Goal: Transaction & Acquisition: Obtain resource

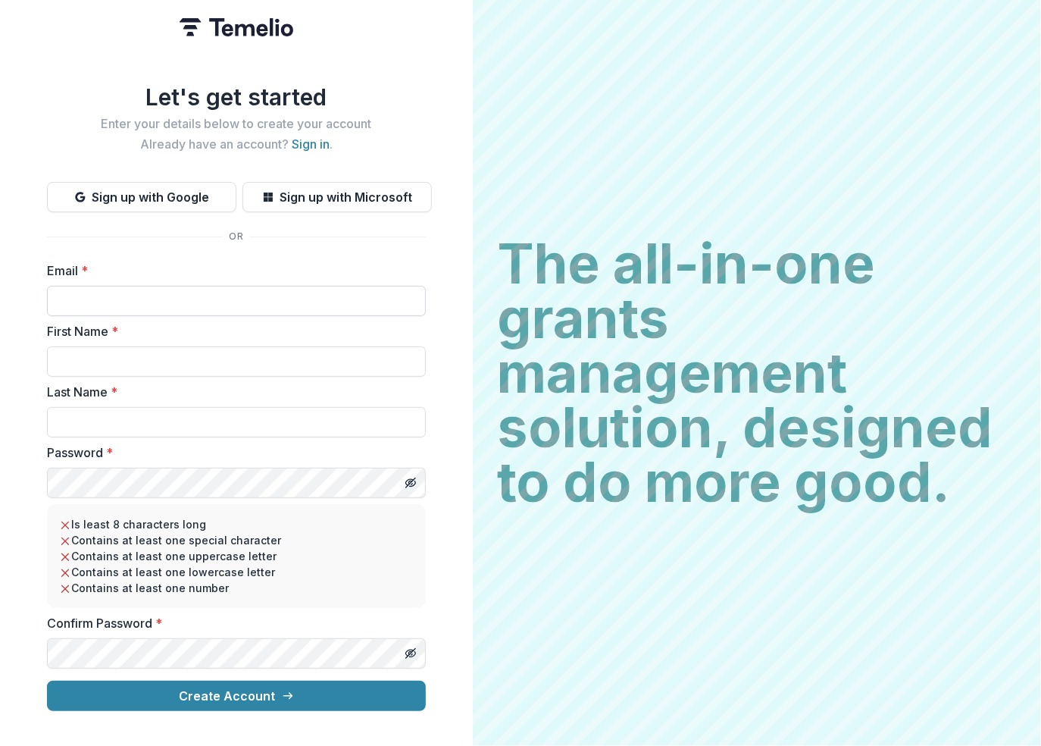
click at [208, 292] on input "Email *" at bounding box center [236, 301] width 379 height 30
type input "**********"
click at [325, 139] on link "Sign in" at bounding box center [311, 143] width 38 height 15
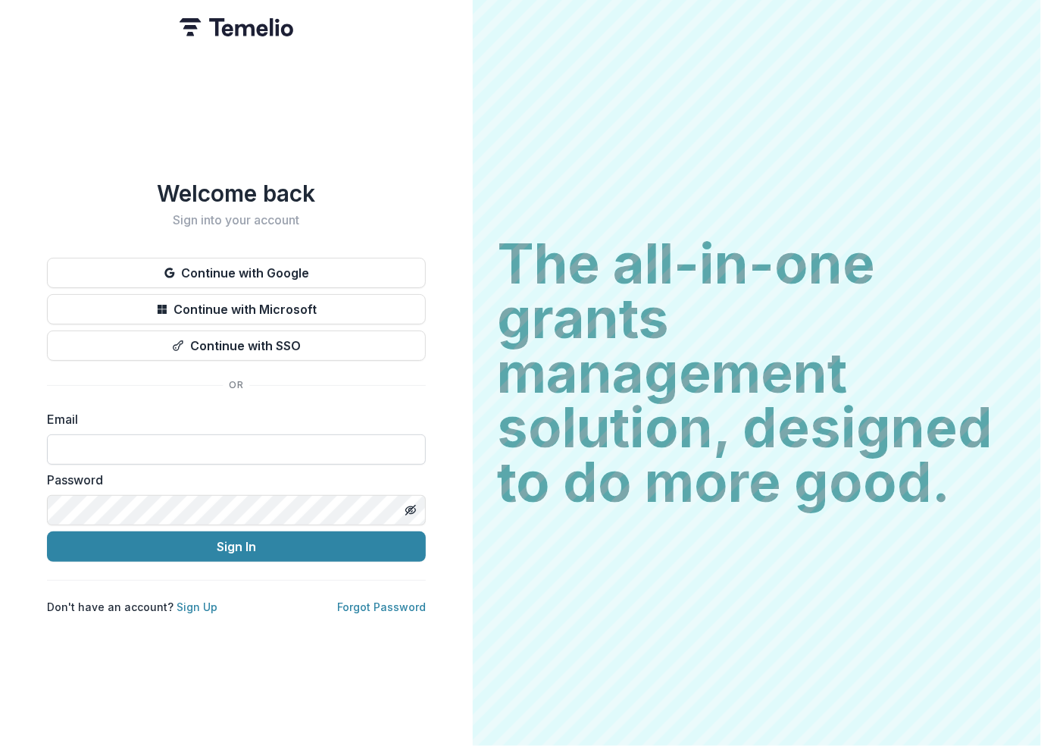
click at [176, 446] on input at bounding box center [236, 449] width 379 height 30
type input "**********"
click at [47, 531] on button "Sign In" at bounding box center [236, 546] width 379 height 30
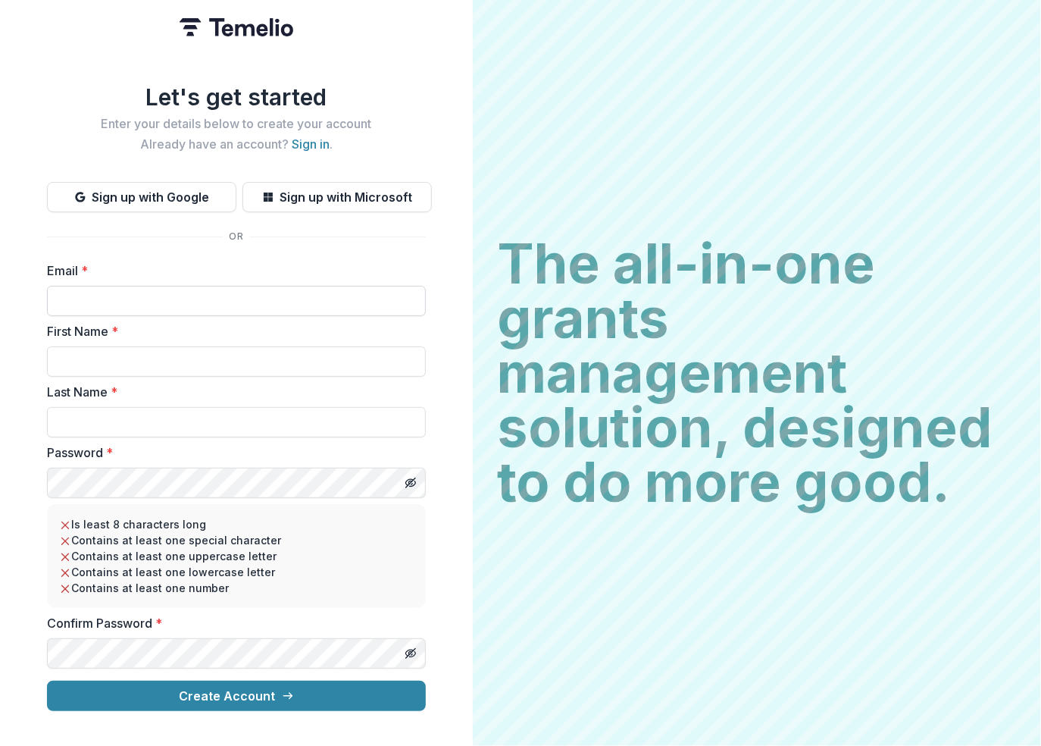
click at [139, 286] on input "Email *" at bounding box center [236, 301] width 379 height 30
type input "**********"
click at [151, 351] on input "First Name *" at bounding box center [236, 361] width 379 height 30
type input "*********"
type input "***"
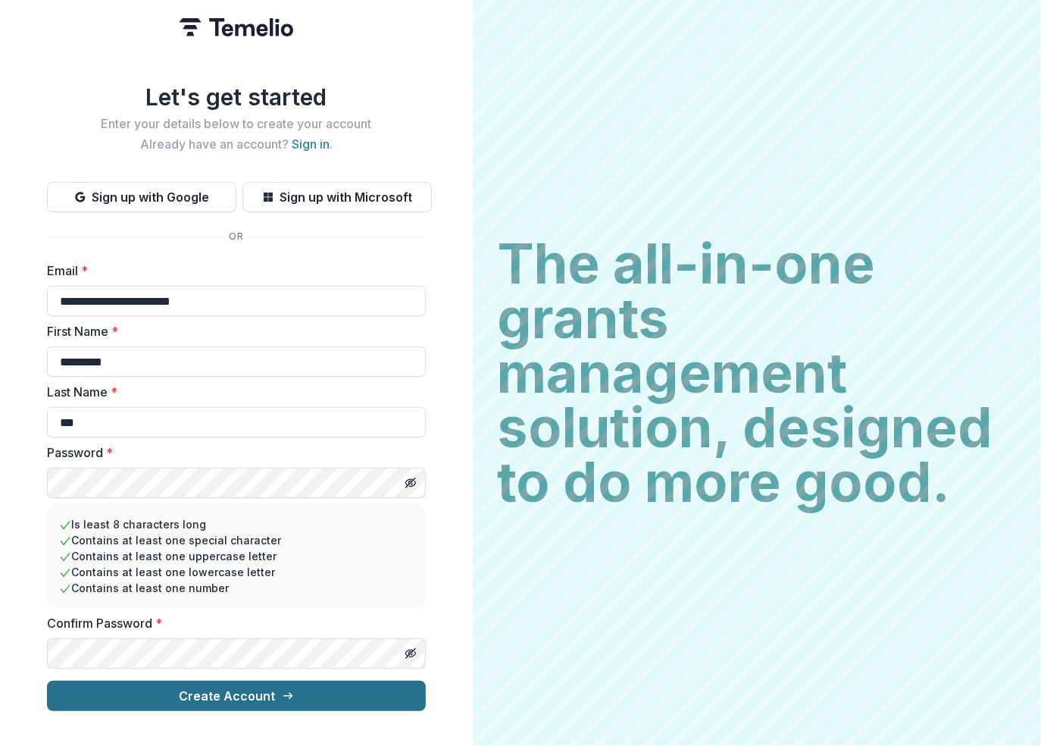
click at [246, 694] on button "Create Account" at bounding box center [236, 696] width 379 height 30
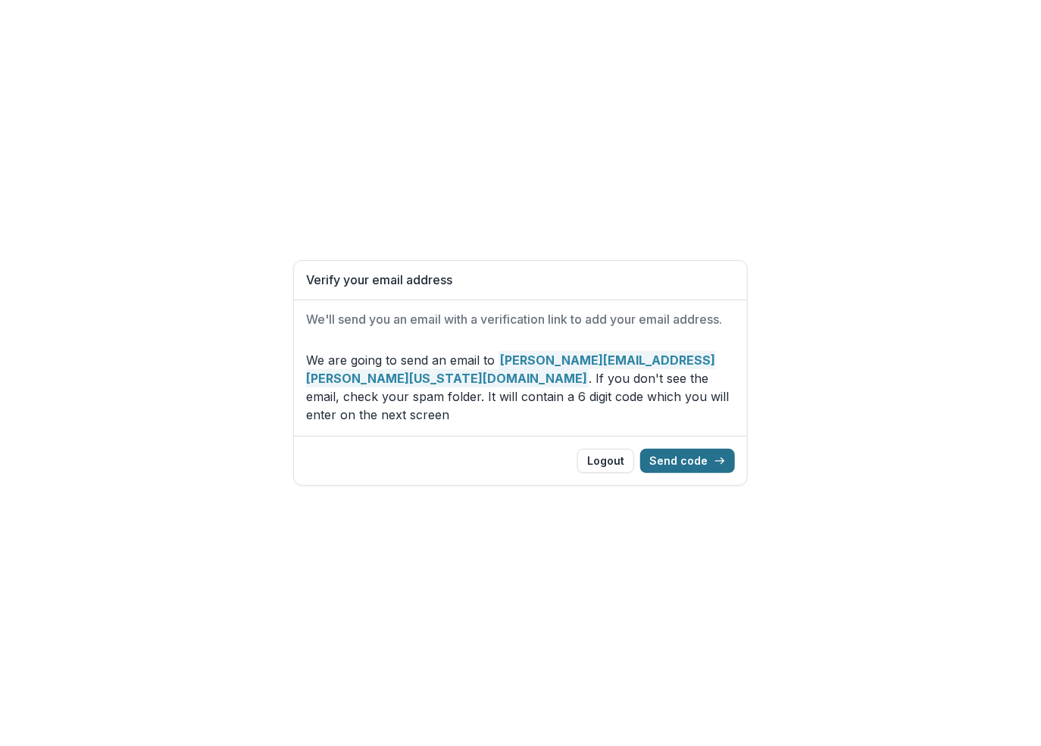
click at [682, 458] on button "Send code" at bounding box center [687, 461] width 95 height 24
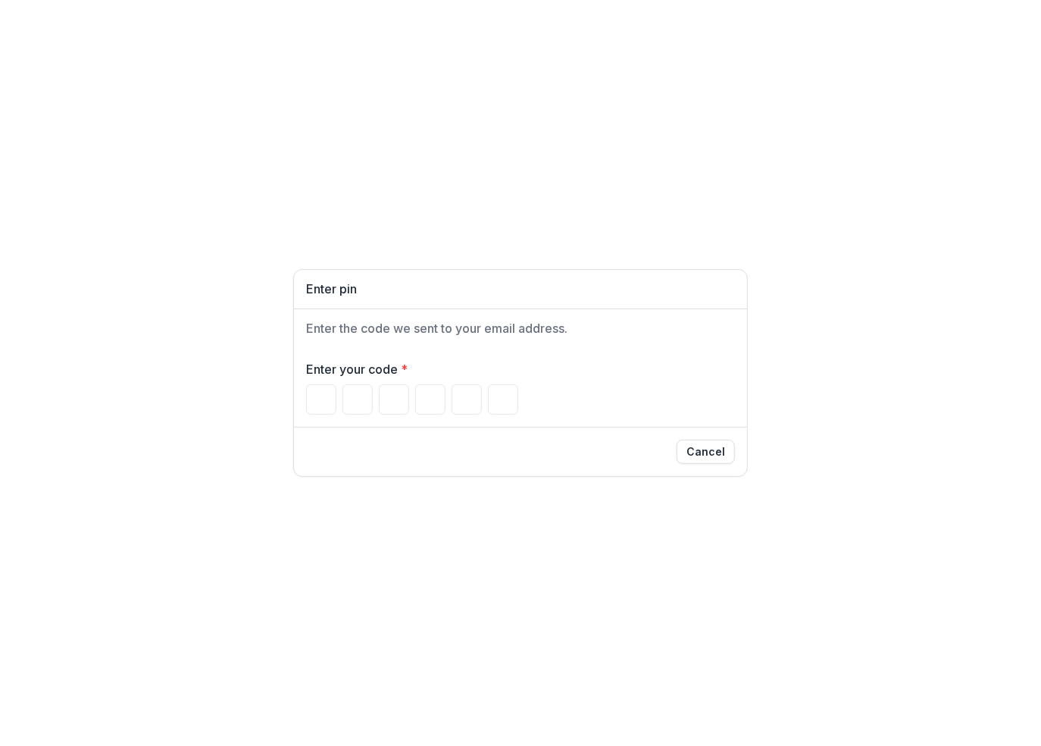
type input "*"
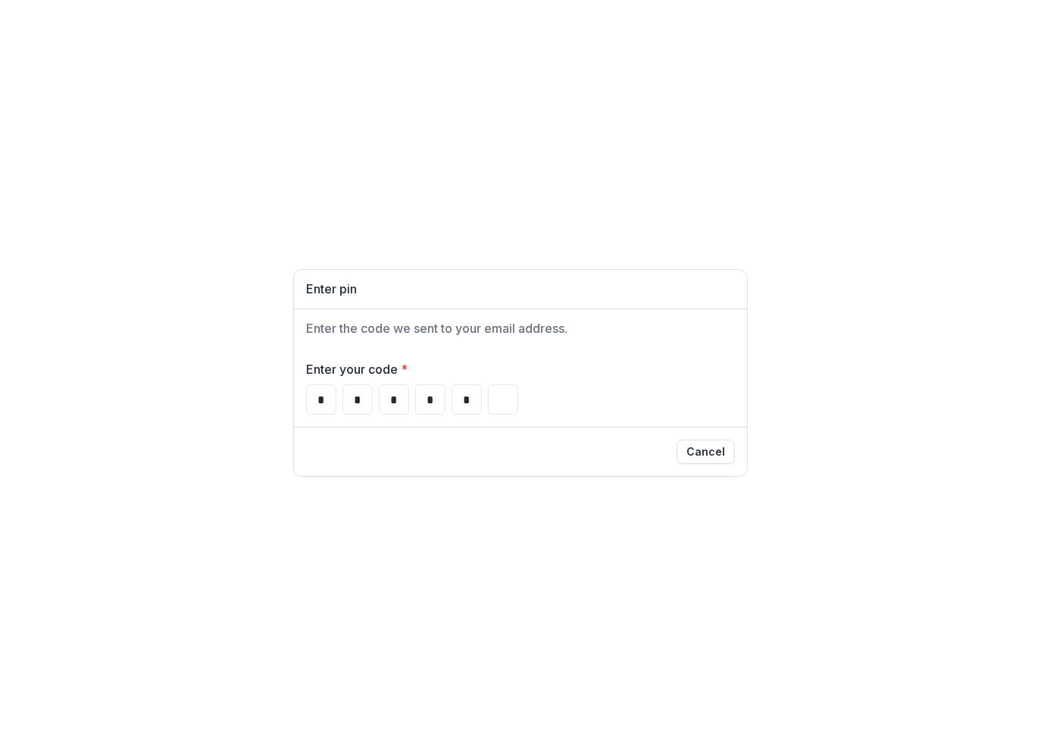
type input "*"
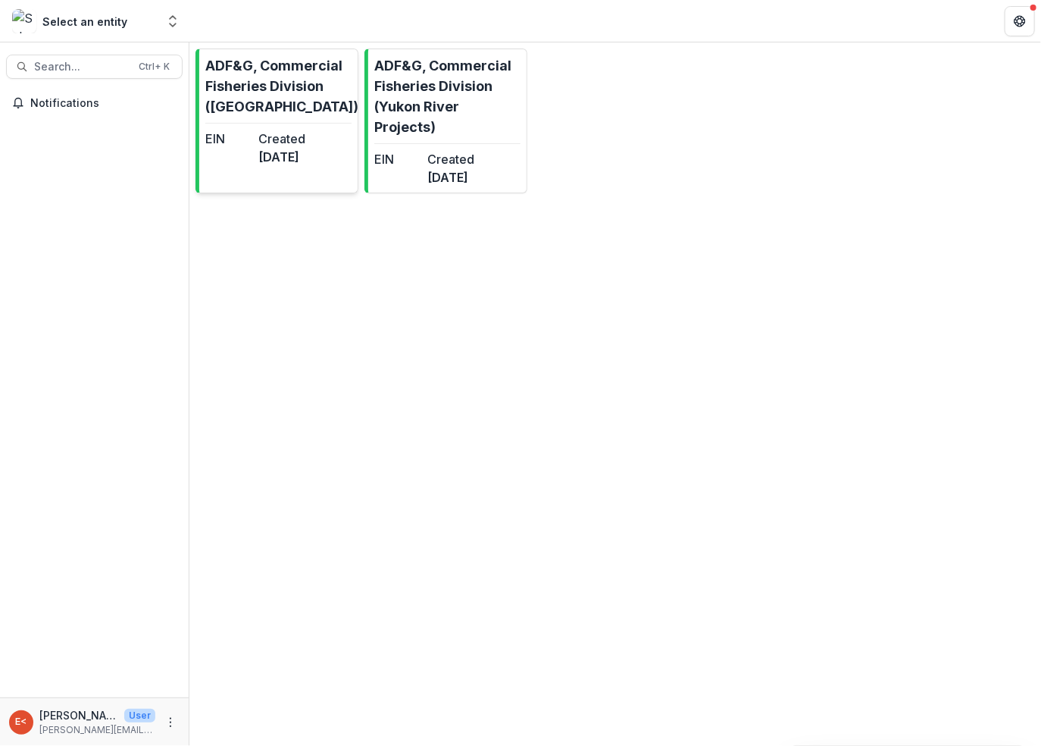
click at [264, 104] on p "ADF&G, Commercial Fisheries Division ([GEOGRAPHIC_DATA])" at bounding box center [281, 85] width 153 height 61
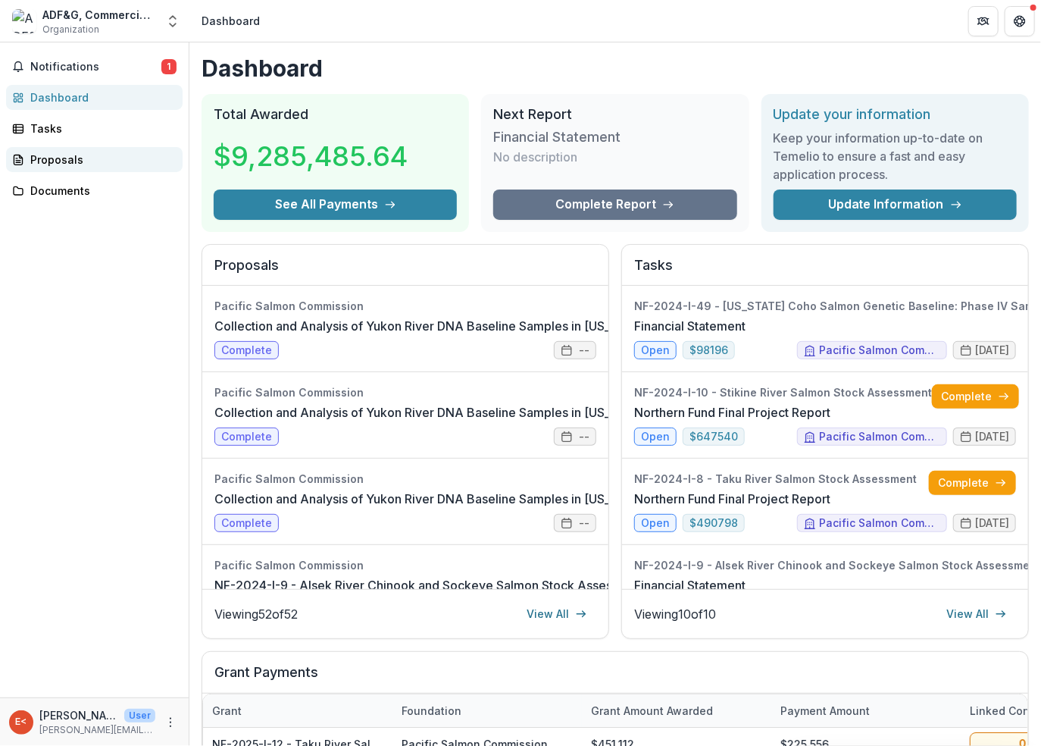
click at [55, 160] on div "Proposals" at bounding box center [100, 160] width 140 height 16
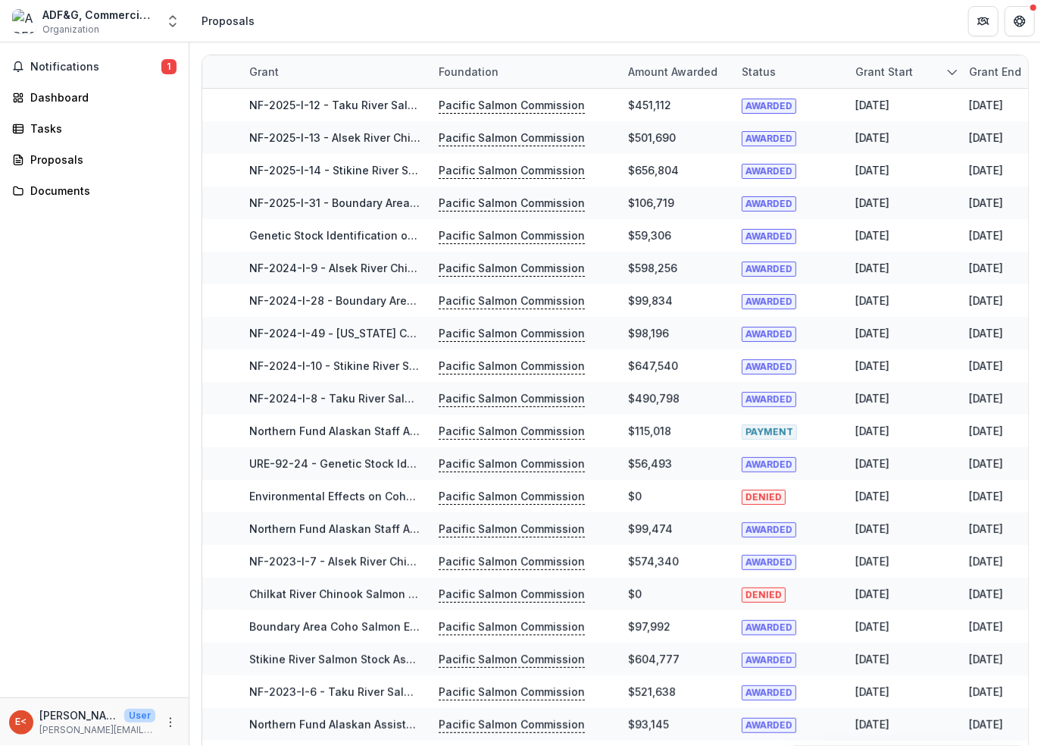
click at [88, 14] on div "ADF&G, Commercial Fisheries Division ([GEOGRAPHIC_DATA])" at bounding box center [99, 15] width 114 height 16
click at [49, 69] on span "Notifications" at bounding box center [95, 67] width 131 height 13
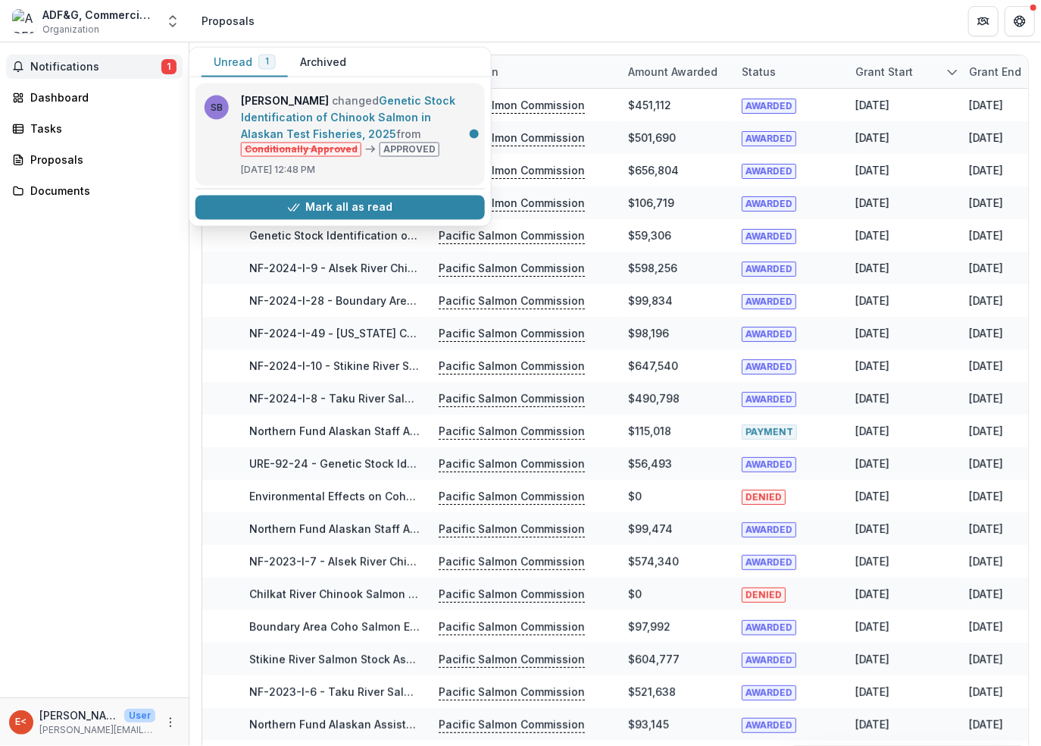
click at [440, 140] on link "Genetic Stock Identification of Chinook Salmon in Alaskan Test Fisheries, 2025" at bounding box center [348, 117] width 214 height 46
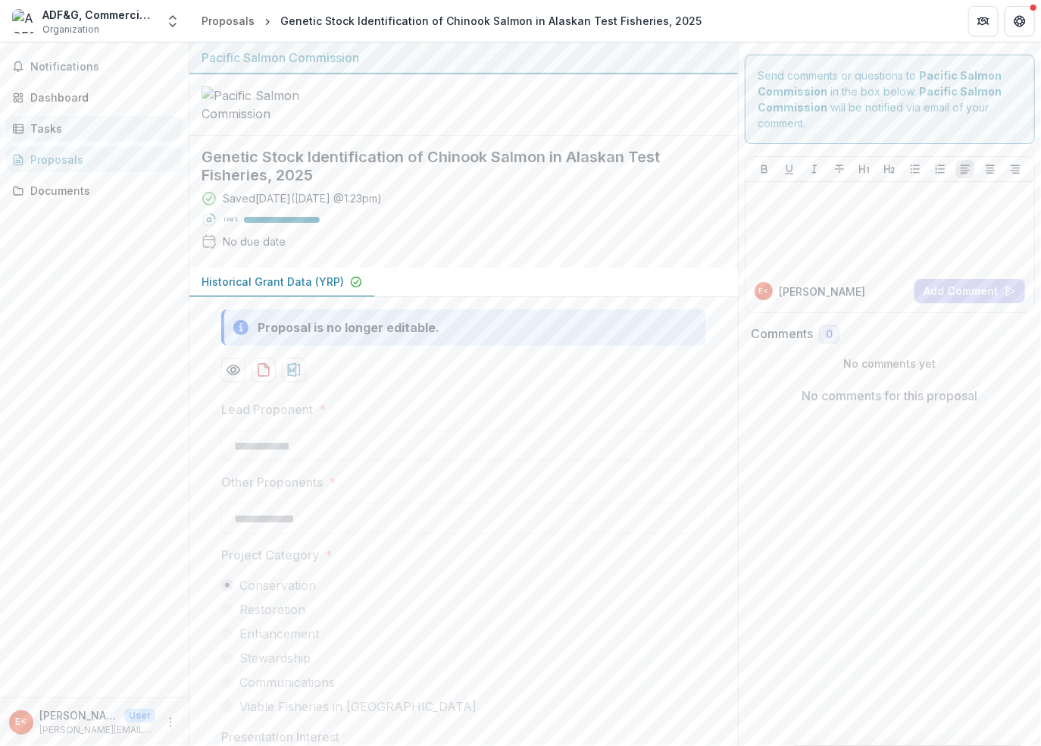
click at [65, 134] on div "Tasks" at bounding box center [100, 129] width 140 height 16
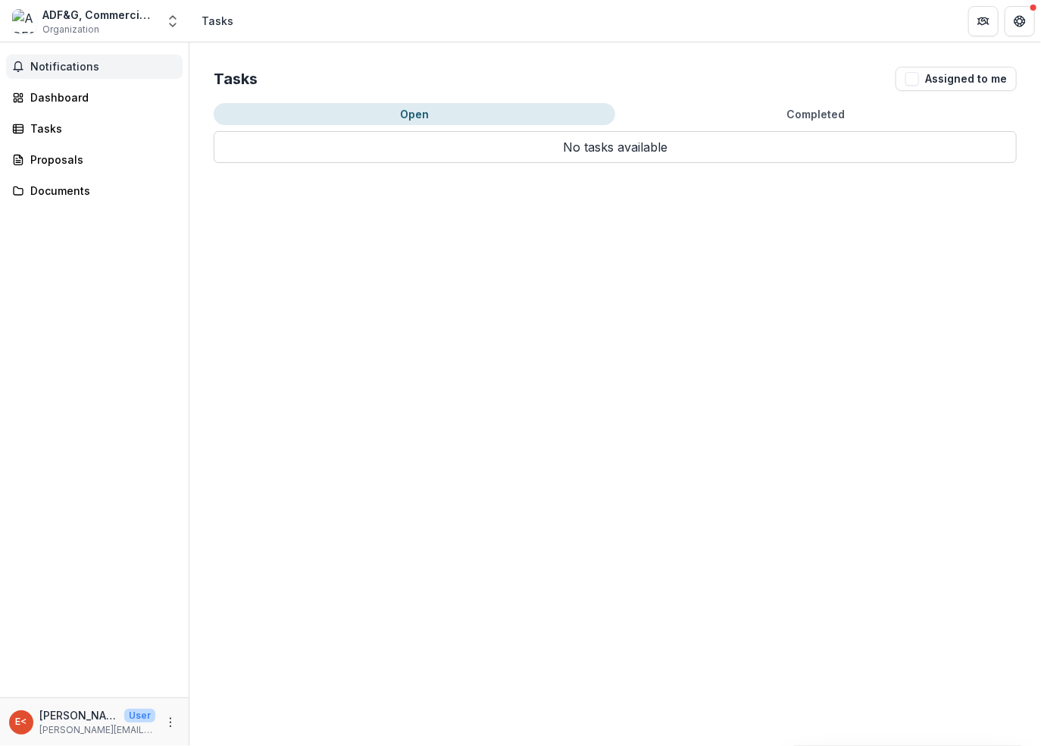
click at [68, 72] on span "Notifications" at bounding box center [103, 67] width 146 height 13
click at [69, 95] on div "Dashboard" at bounding box center [100, 97] width 140 height 16
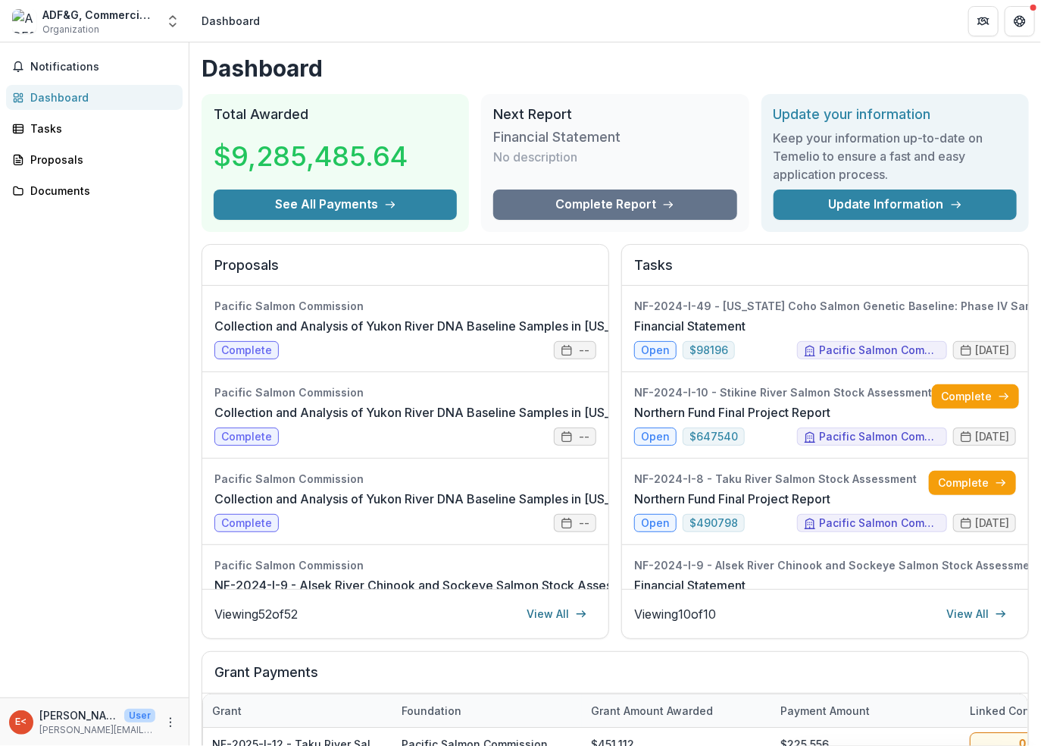
click at [224, 20] on div "Dashboard" at bounding box center [231, 21] width 58 height 16
click at [20, 16] on img at bounding box center [24, 21] width 24 height 24
click at [224, 23] on div "Dashboard" at bounding box center [231, 21] width 58 height 16
click at [173, 25] on polyline "Open entity switcher" at bounding box center [173, 24] width 6 height 3
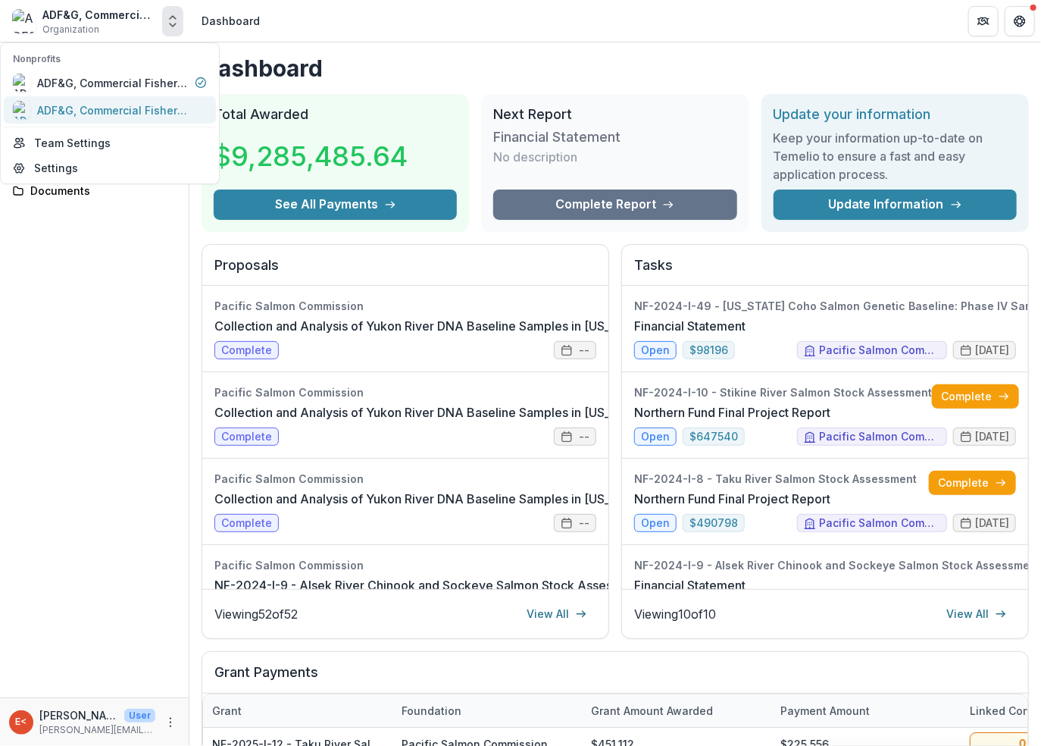
click at [142, 111] on div "ADF&G, Commercial Fisheries Division (Yukon River Projects)" at bounding box center [113, 110] width 152 height 16
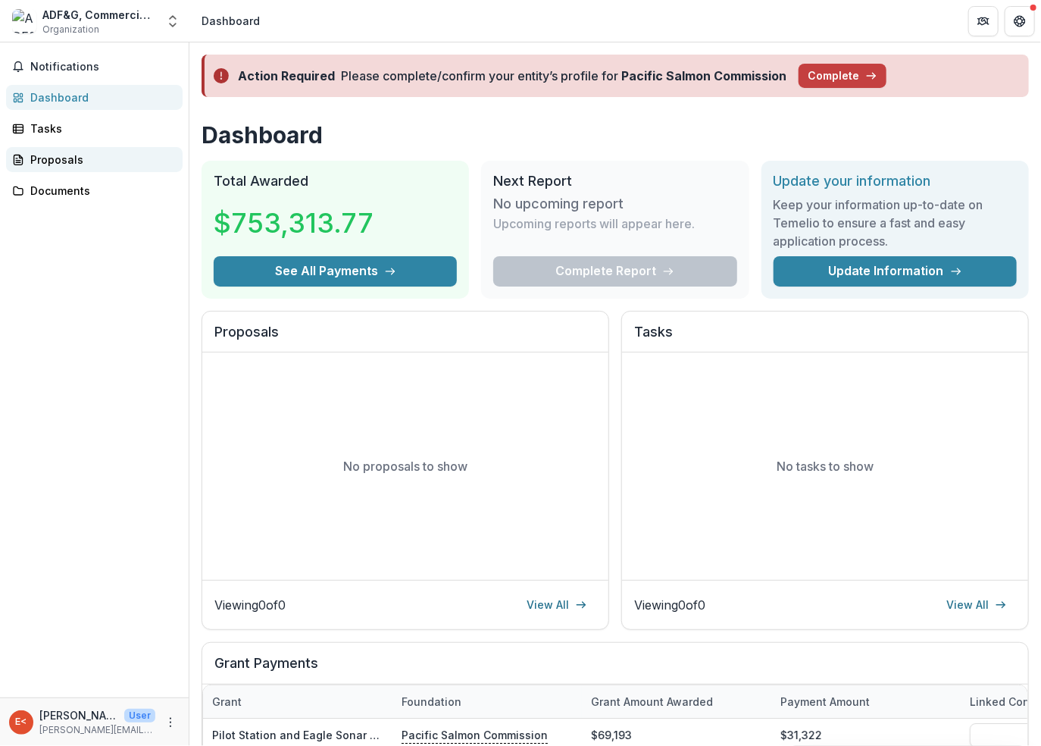
click at [83, 163] on div "Proposals" at bounding box center [100, 160] width 140 height 16
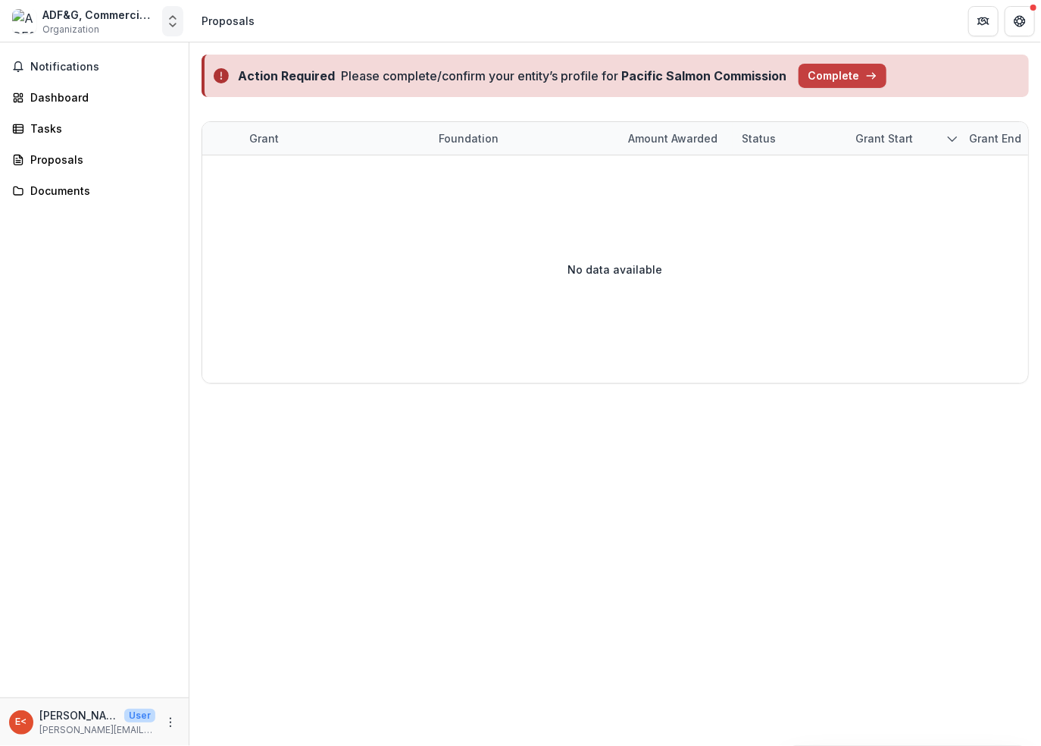
click at [175, 25] on icon "Open entity switcher" at bounding box center [172, 21] width 15 height 15
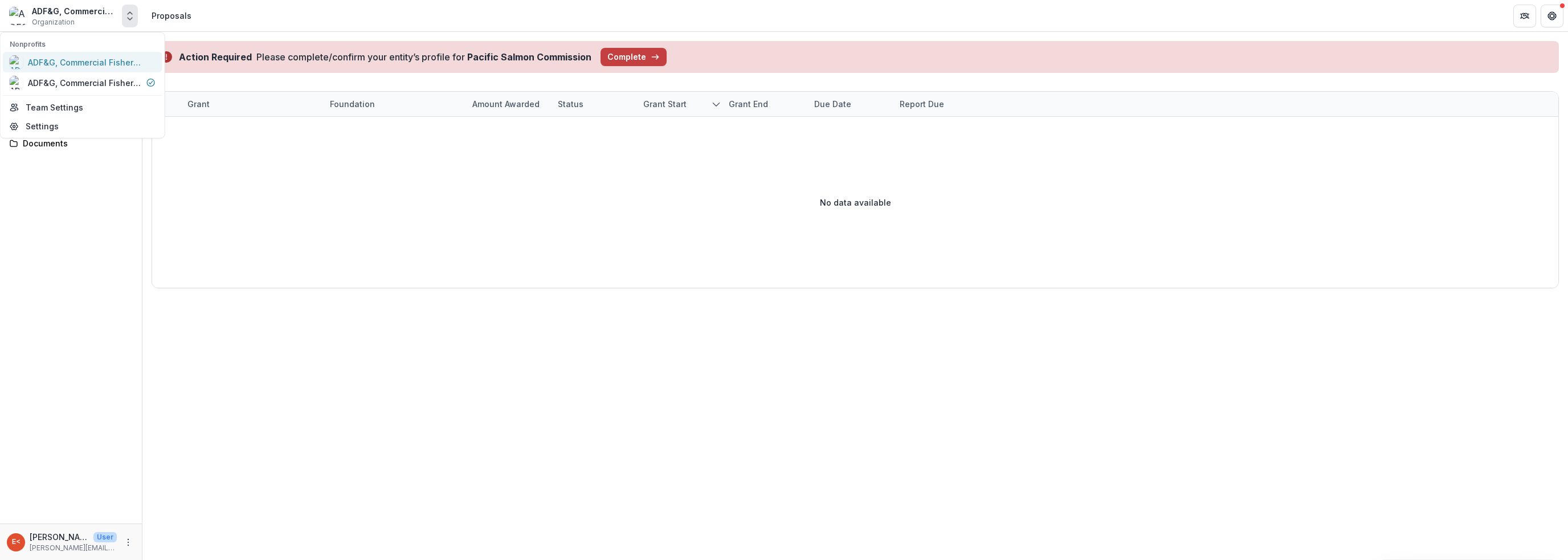
drag, startPoint x: 68, startPoint y: 80, endPoint x: 65, endPoint y: 61, distance: 19.2
click at [65, 61] on div "ADF&G, Commercial Fisheries Division ([GEOGRAPHIC_DATA])" at bounding box center [85, 62] width 114 height 12
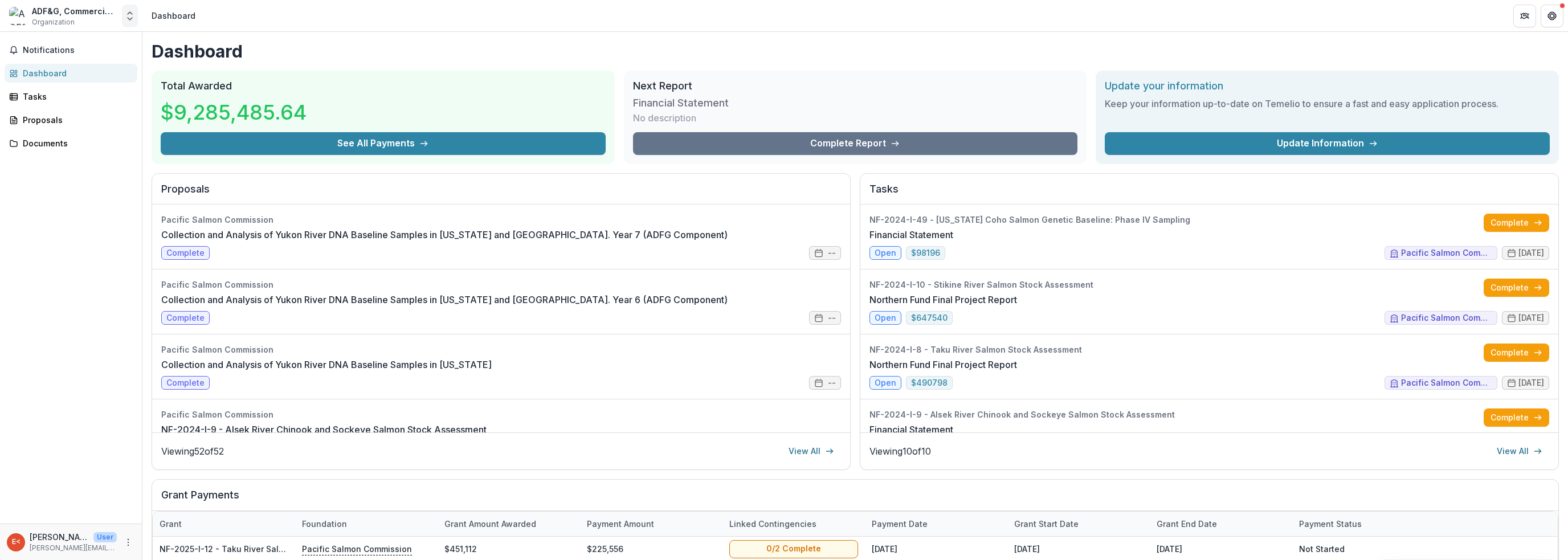
click at [132, 13] on icon "Open entity switcher" at bounding box center [129, 16] width 11 height 11
click at [86, 86] on div "ADF&G, Commercial Fisheries Division (Yukon River Projects)" at bounding box center [85, 83] width 114 height 12
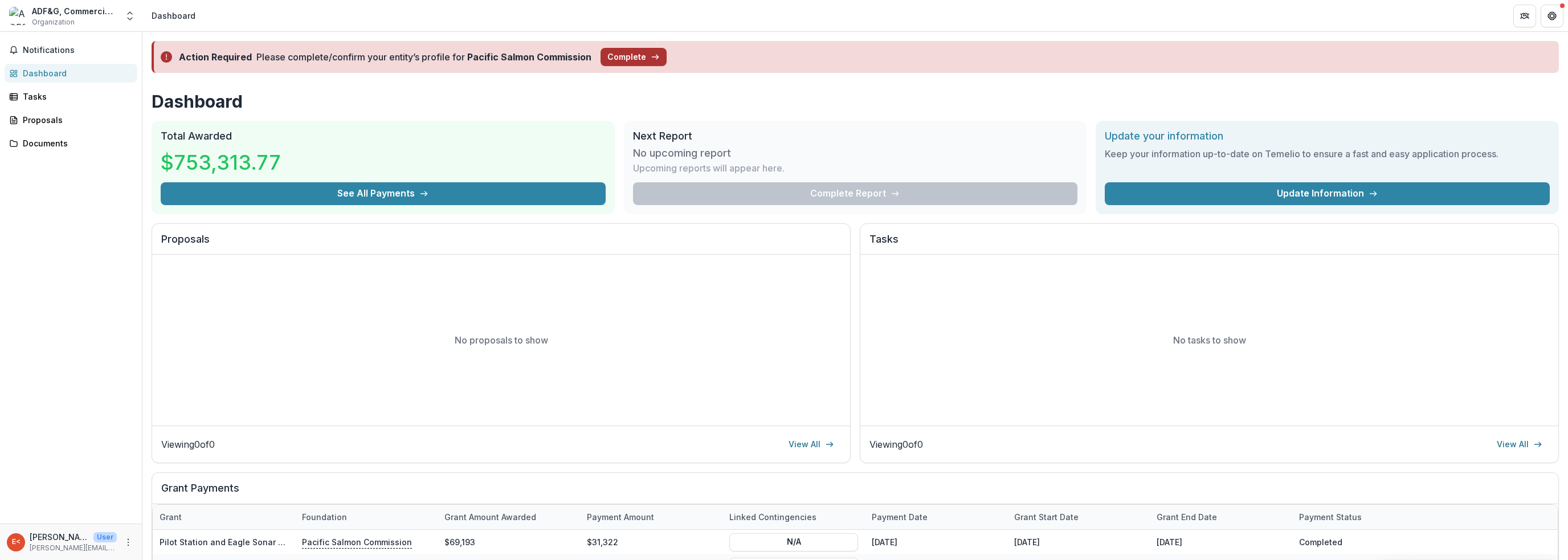
click at [629, 53] on button "Complete" at bounding box center [634, 57] width 66 height 18
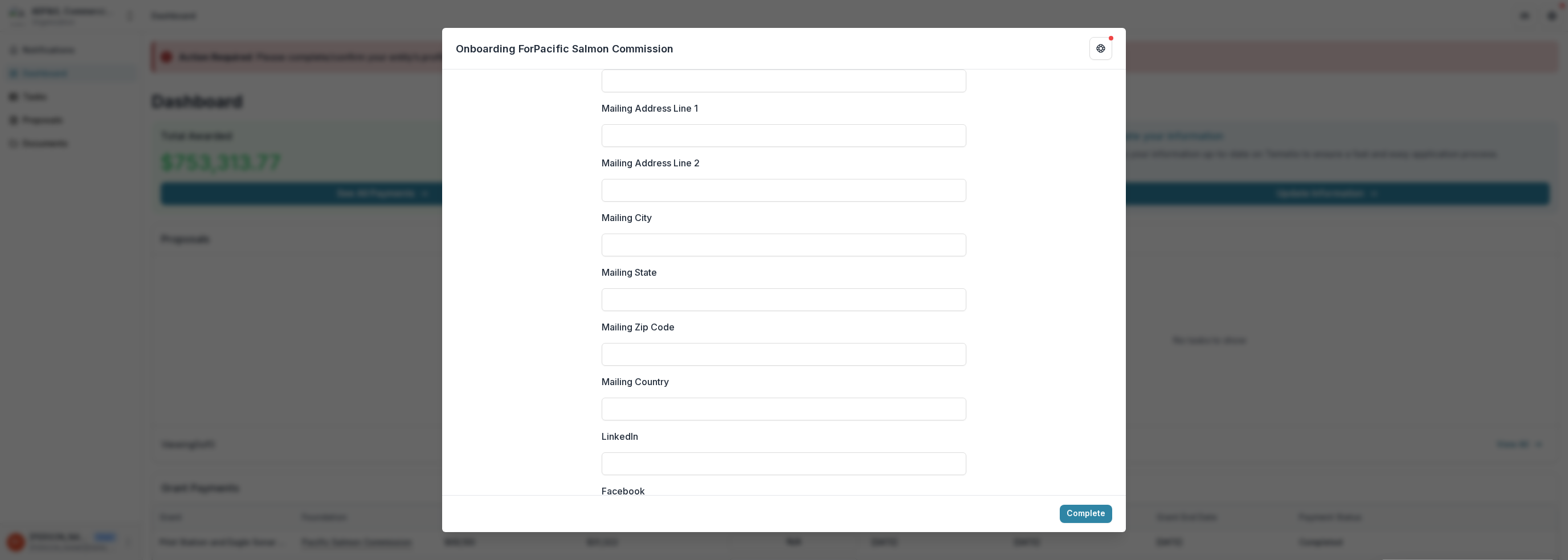
scroll to position [1468, 0]
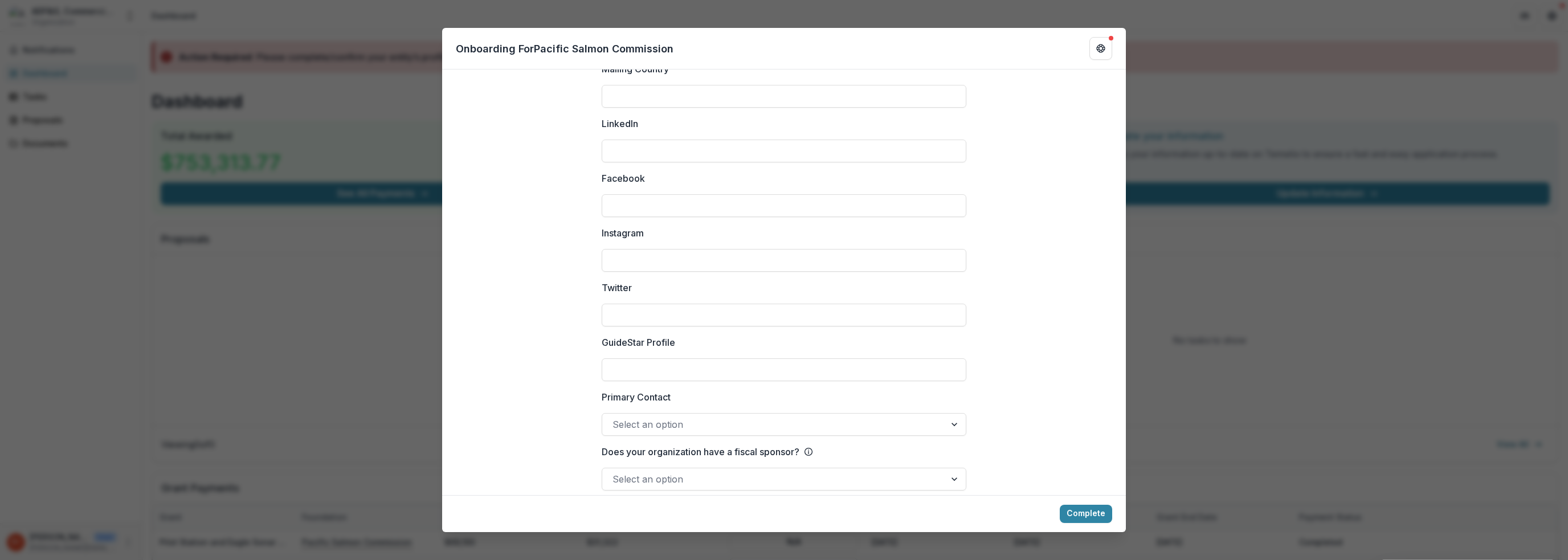
click at [121, 220] on div "**********" at bounding box center [784, 280] width 1568 height 560
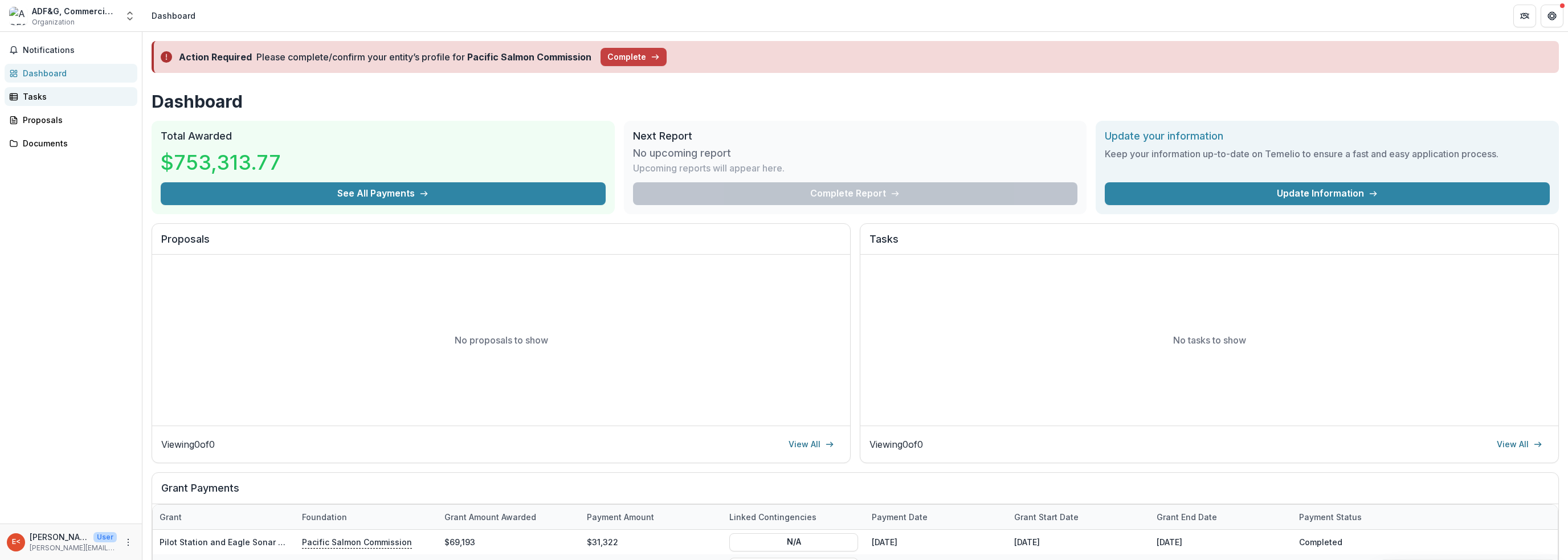
click at [43, 100] on div "Tasks" at bounding box center [75, 97] width 105 height 12
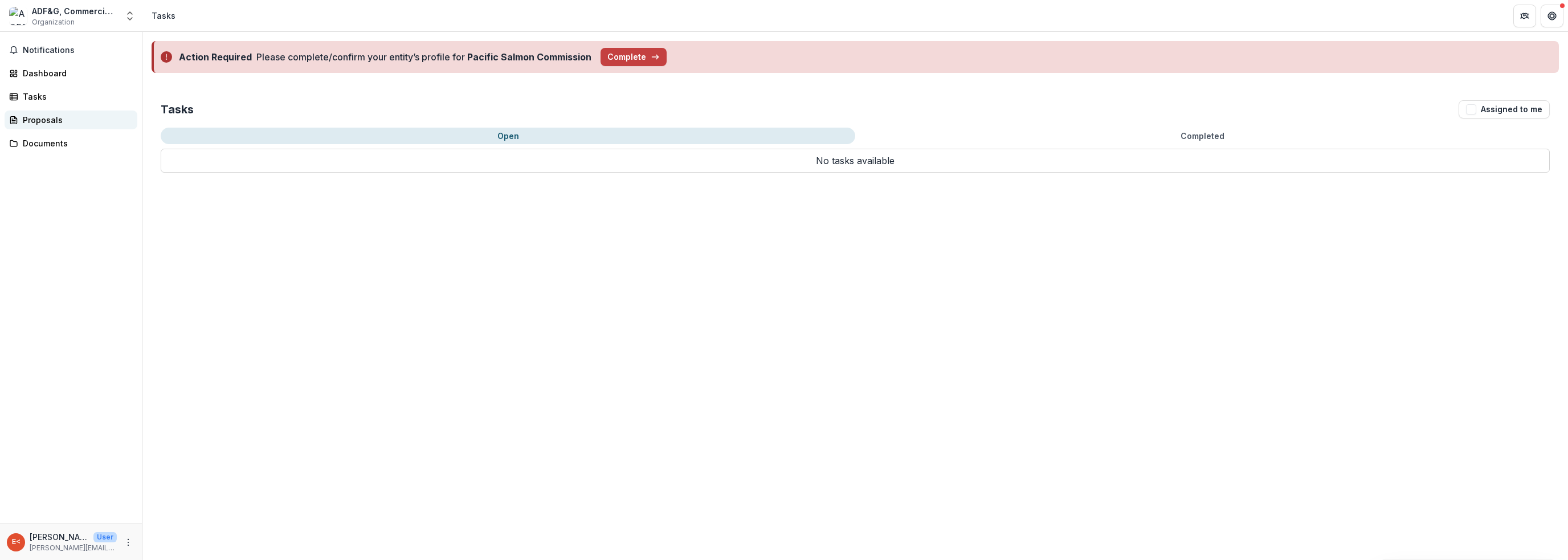
click at [54, 114] on div "Proposals" at bounding box center [75, 120] width 105 height 12
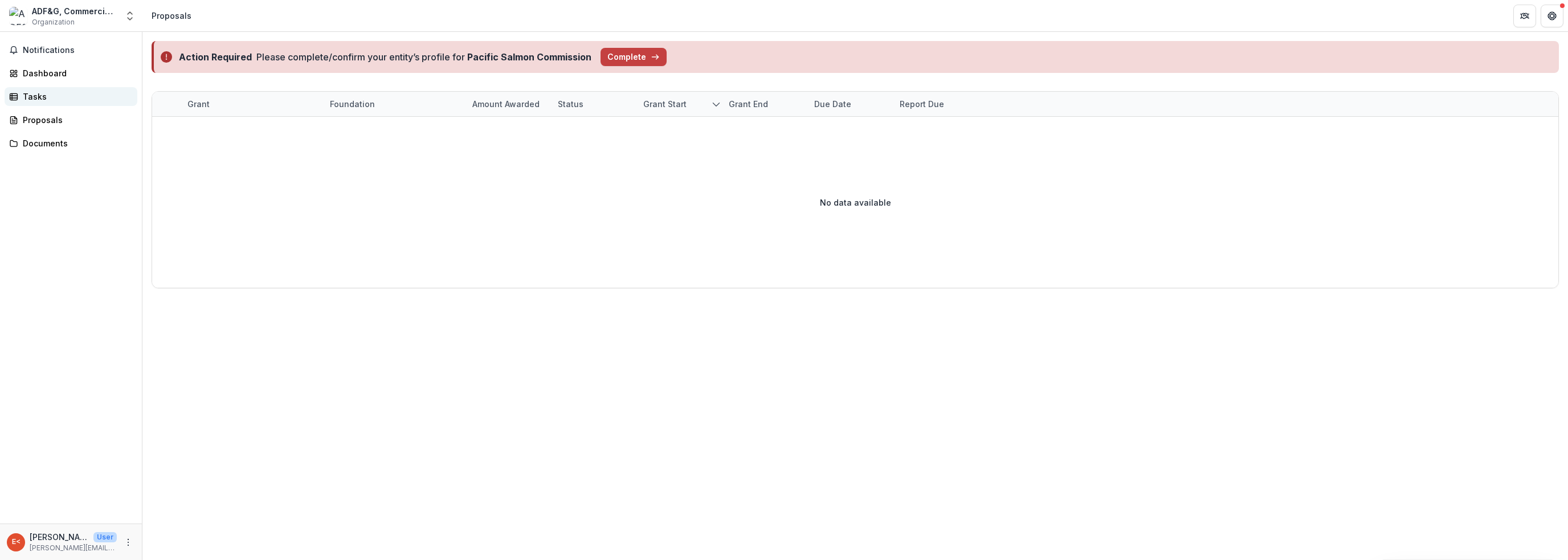
click at [68, 91] on div "Tasks" at bounding box center [75, 97] width 105 height 12
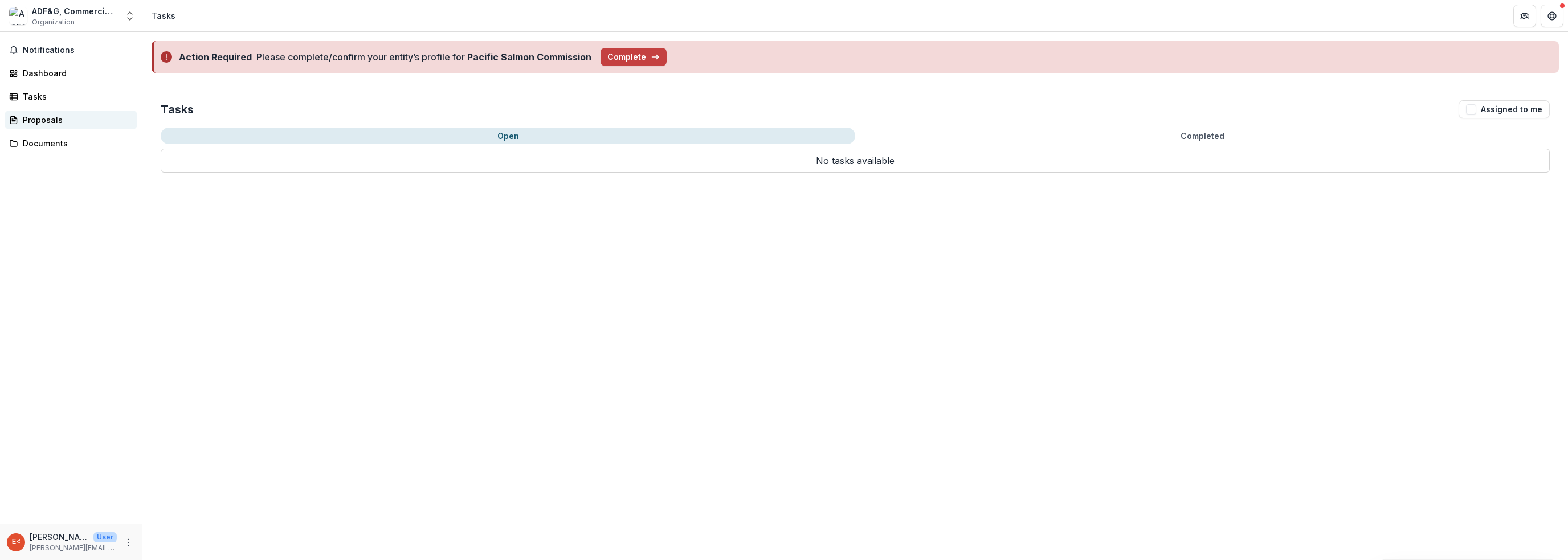
click at [66, 128] on link "Proposals" at bounding box center [71, 120] width 133 height 19
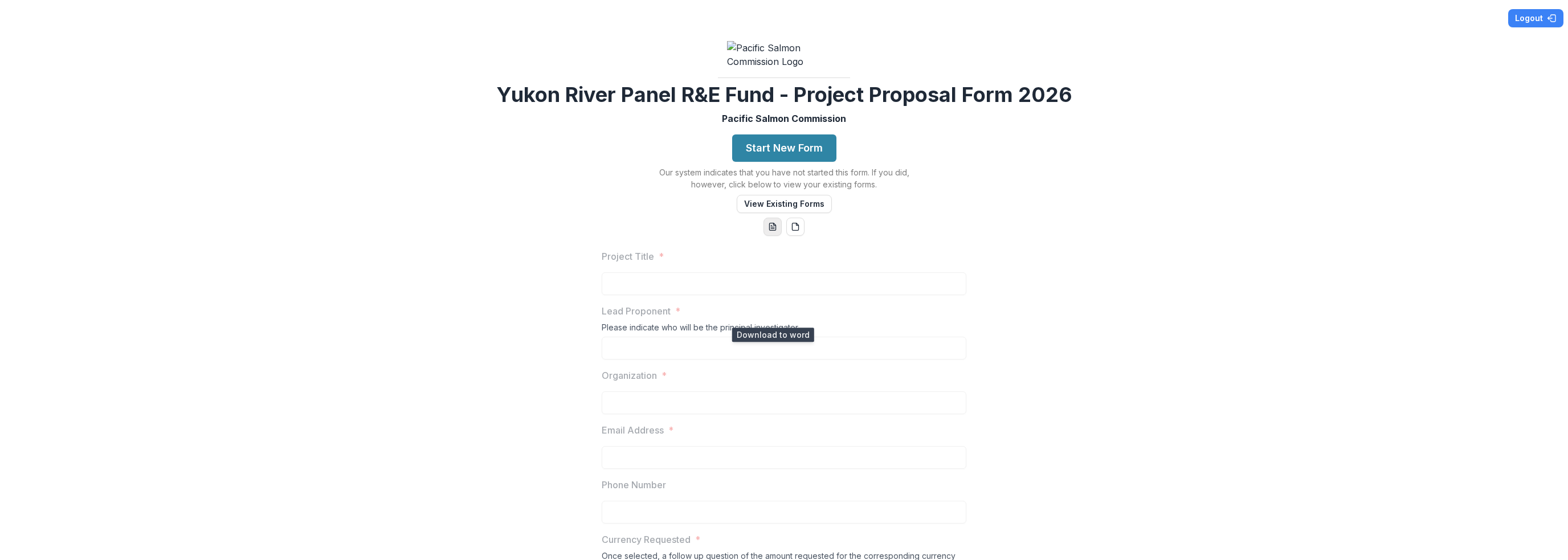
click at [769, 232] on icon "word-download" at bounding box center [773, 227] width 9 height 9
